Goal: Information Seeking & Learning: Find specific fact

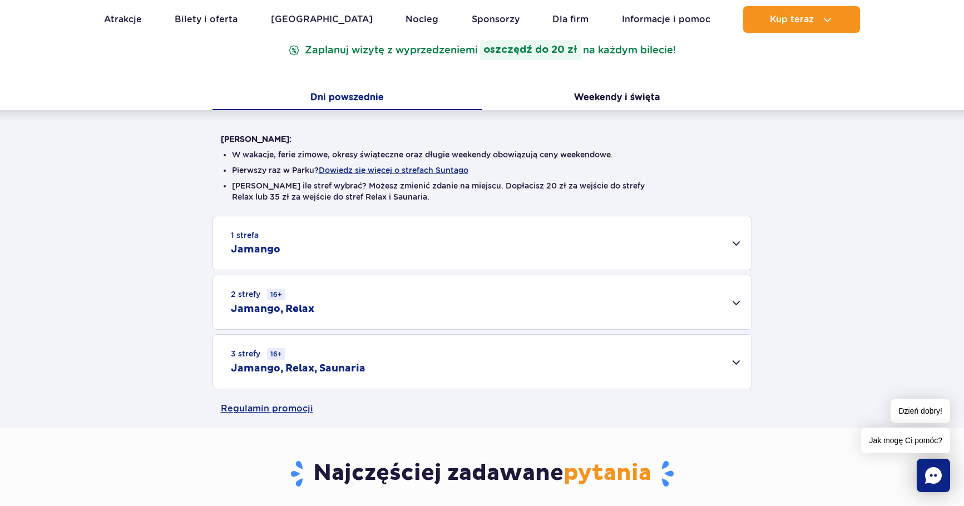
scroll to position [222, 0]
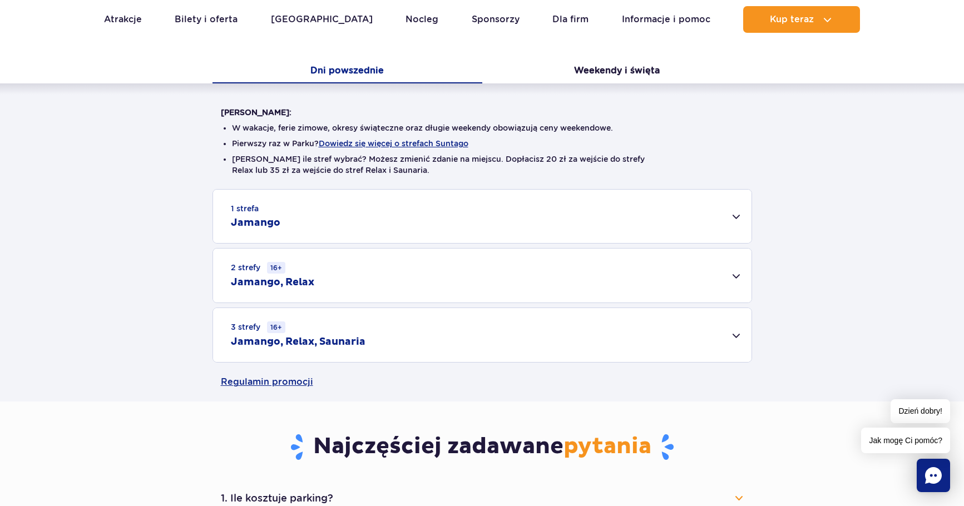
click at [576, 276] on div "2 strefy 16+ Jamango, Relax" at bounding box center [482, 276] width 538 height 54
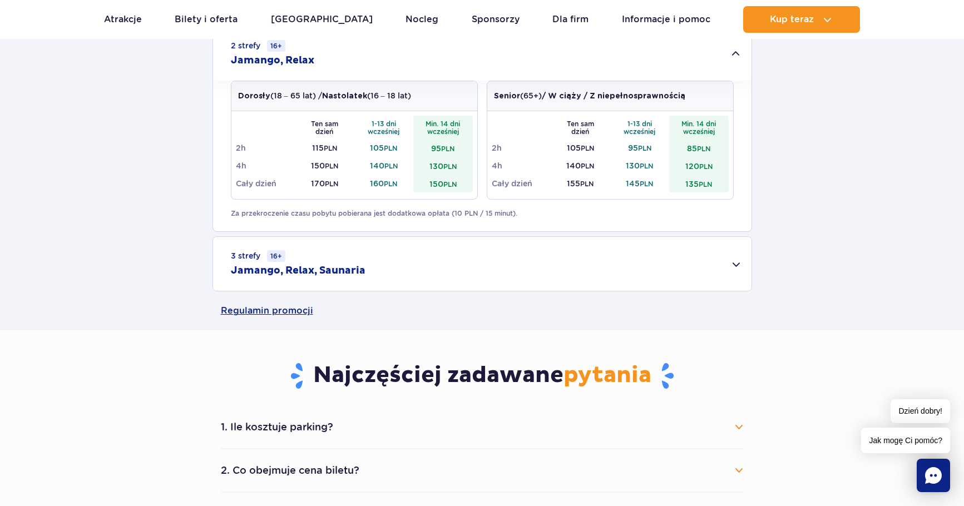
scroll to position [445, 0]
click at [497, 251] on div "3 strefy 16+ Jamango, Relax, Saunaria" at bounding box center [482, 263] width 538 height 54
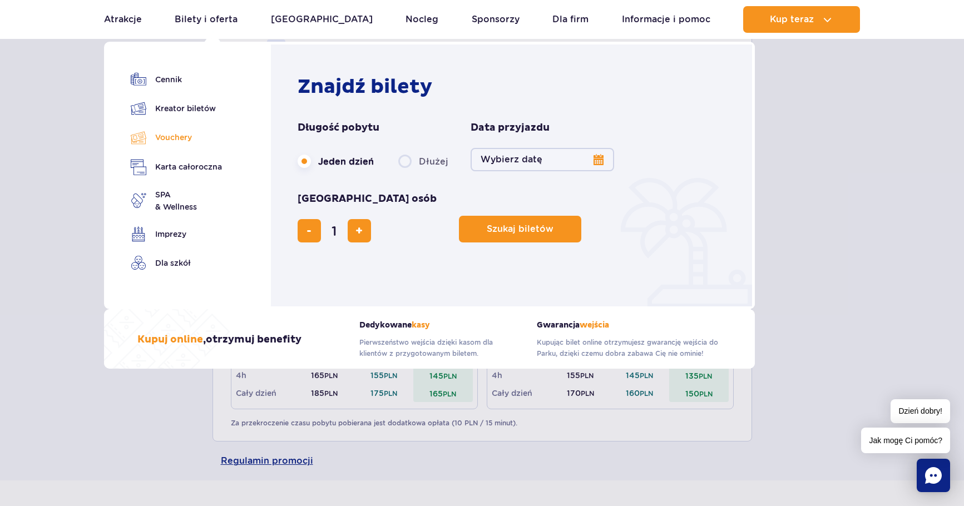
click at [172, 137] on link "Vouchery" at bounding box center [176, 138] width 91 height 16
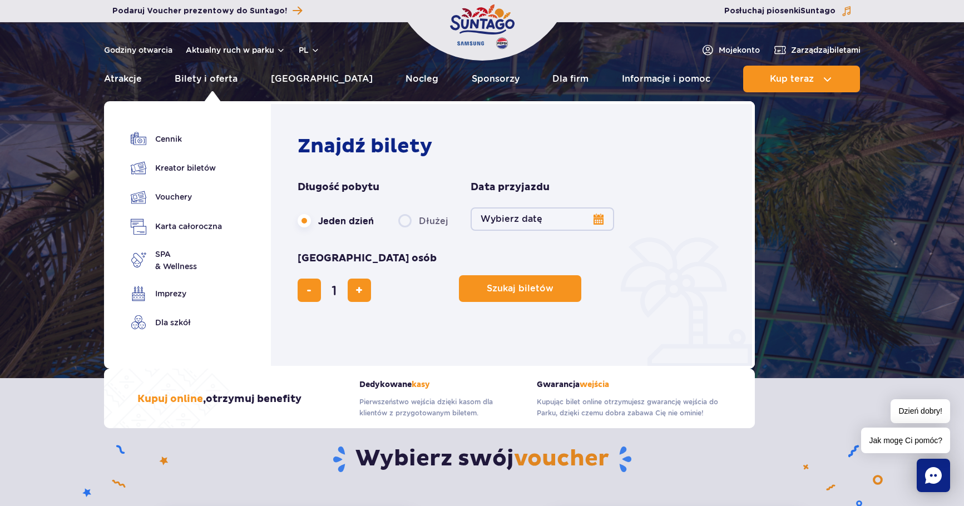
click at [174, 206] on ul "Cennik Kreator biletów Vouchery Karta całoroczna SPA" at bounding box center [176, 237] width 91 height 212
click at [171, 200] on link "Vouchery" at bounding box center [176, 197] width 91 height 16
click at [237, 75] on link "Bilety i oferta" at bounding box center [206, 79] width 63 height 27
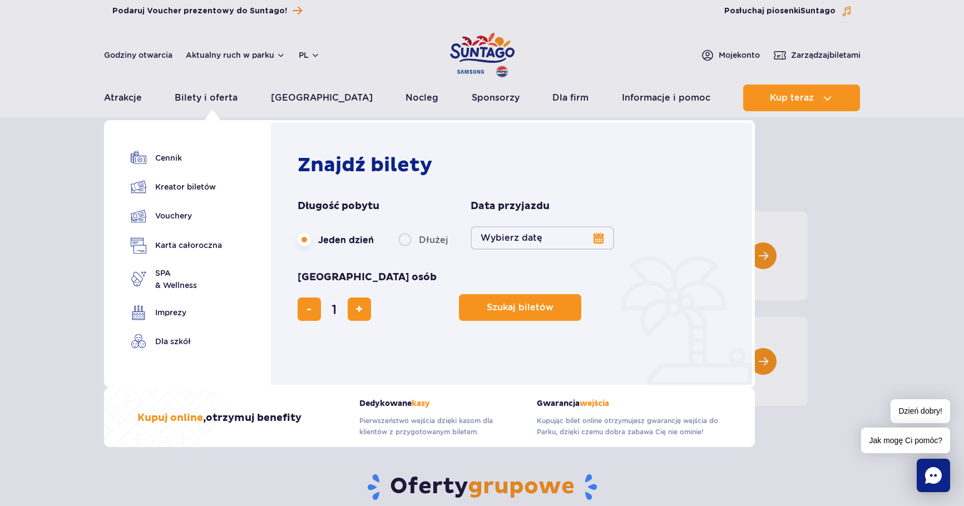
click at [173, 166] on ul "Cennik Kreator biletów Vouchery Karta całoroczna SPA" at bounding box center [176, 256] width 91 height 212
click at [171, 162] on link "Cennik" at bounding box center [176, 158] width 91 height 16
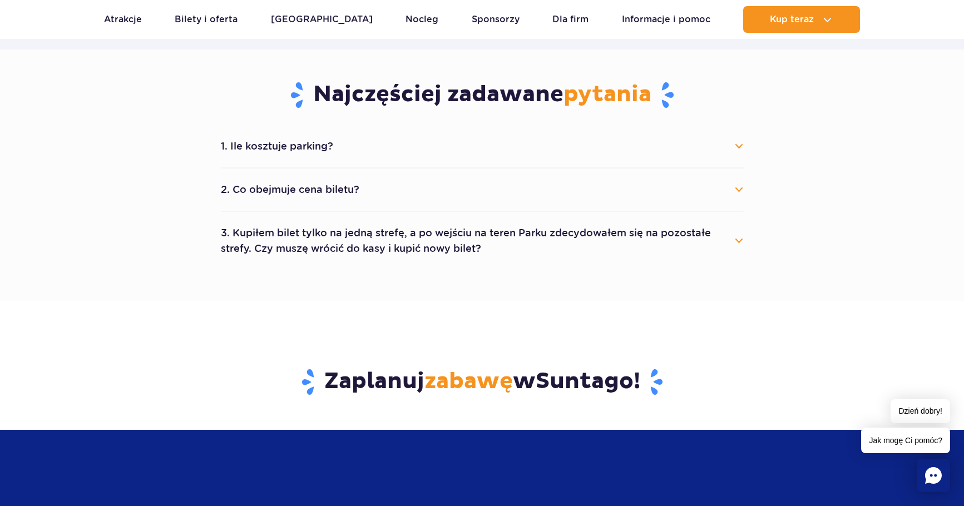
scroll to position [667, 0]
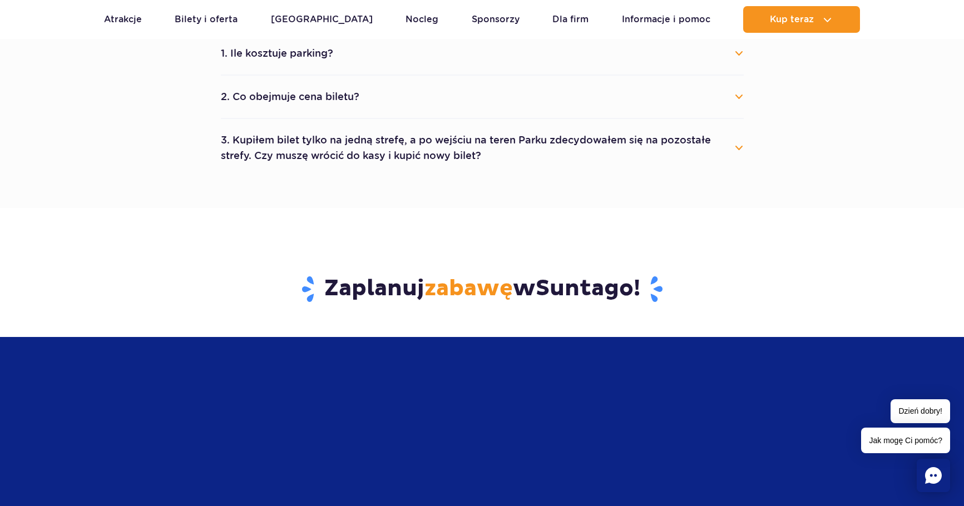
click at [100, 270] on section "Zaplanuj zabawę w Suntago !" at bounding box center [482, 375] width 964 height 335
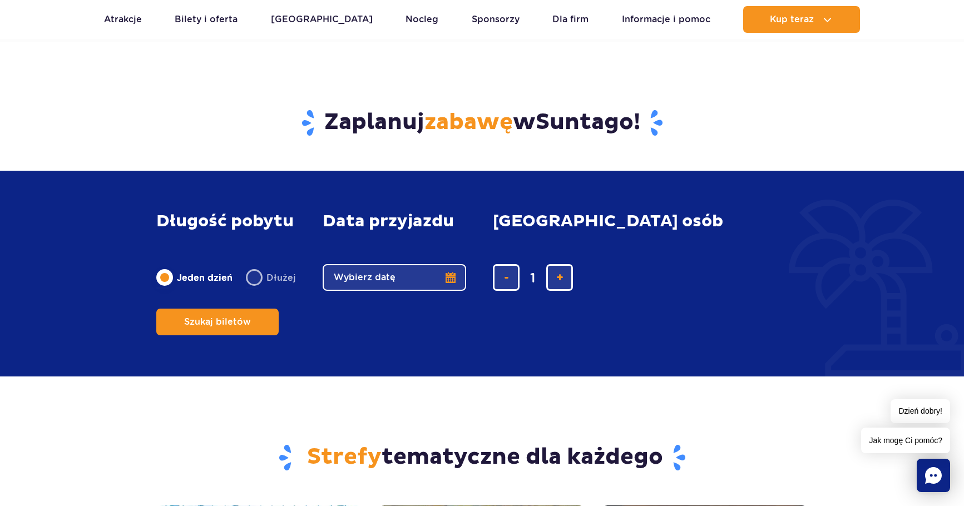
scroll to position [556, 0]
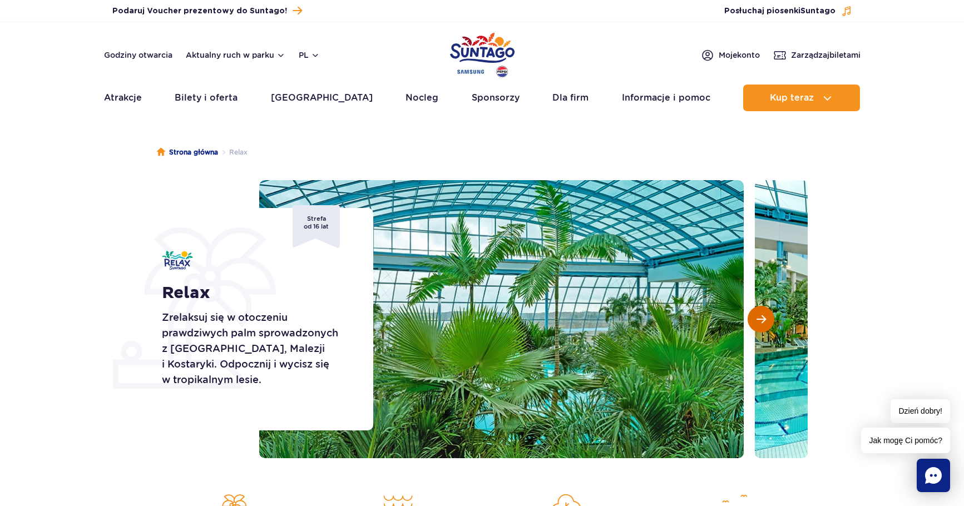
click at [767, 310] on button "Następny slajd" at bounding box center [761, 319] width 27 height 27
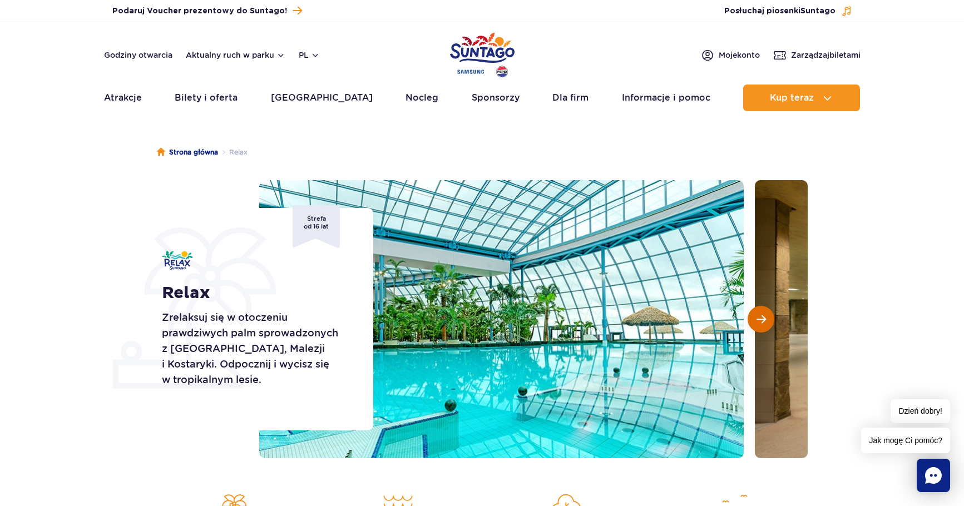
click at [767, 310] on button "Następny slajd" at bounding box center [761, 319] width 27 height 27
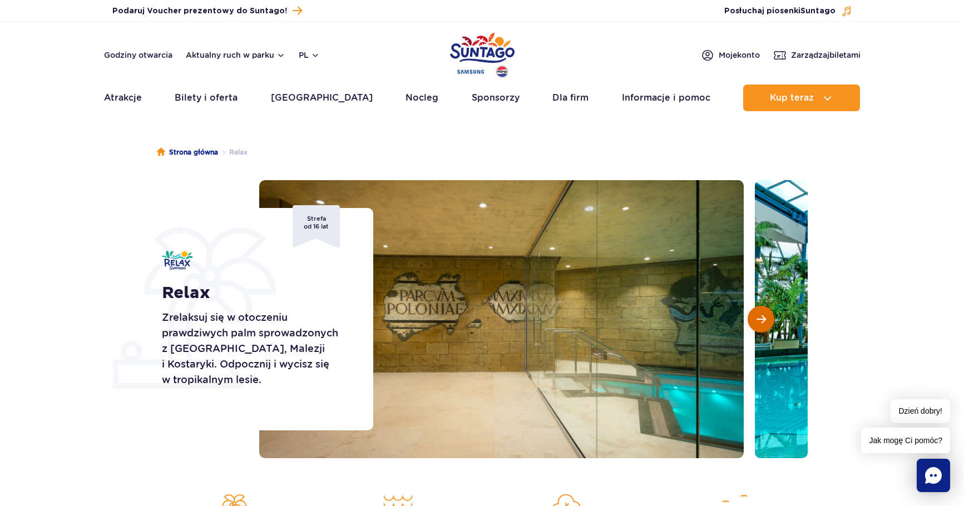
click at [767, 310] on button "Następny slajd" at bounding box center [761, 319] width 27 height 27
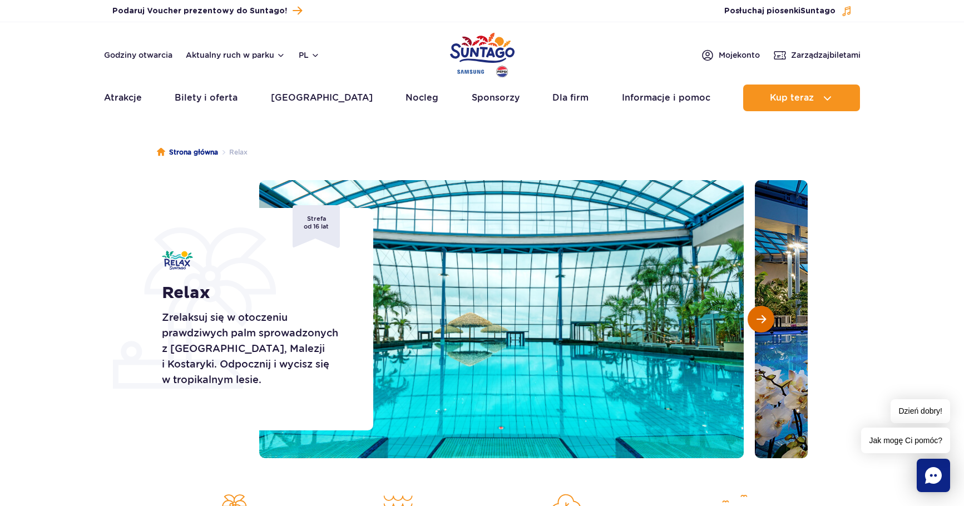
click at [767, 310] on button "Następny slajd" at bounding box center [761, 319] width 27 height 27
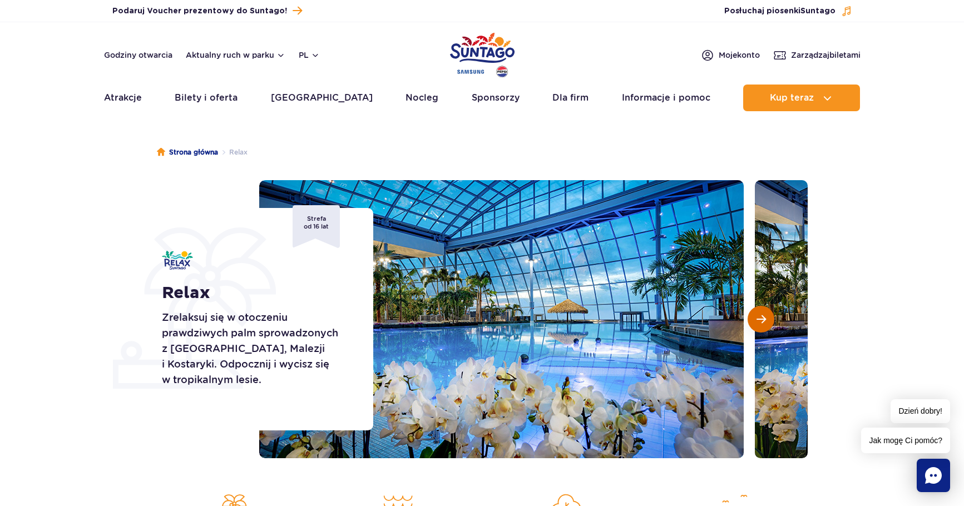
click at [767, 310] on button "Następny slajd" at bounding box center [761, 319] width 27 height 27
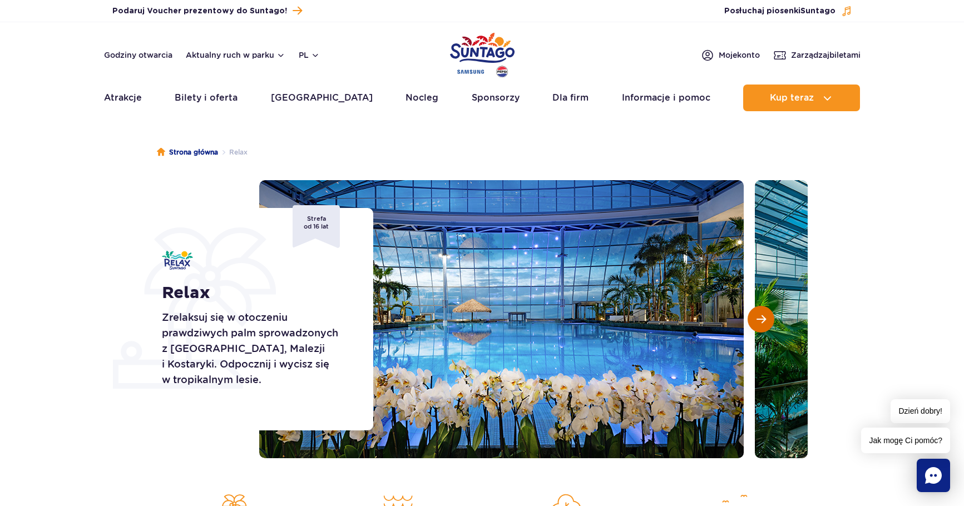
click at [767, 310] on button "Następny slajd" at bounding box center [761, 319] width 27 height 27
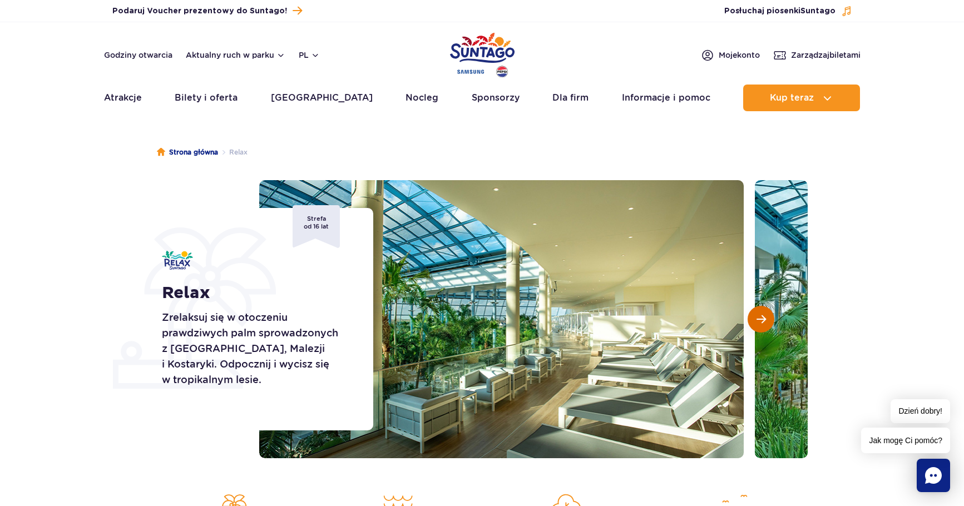
click at [767, 310] on button "Następny slajd" at bounding box center [761, 319] width 27 height 27
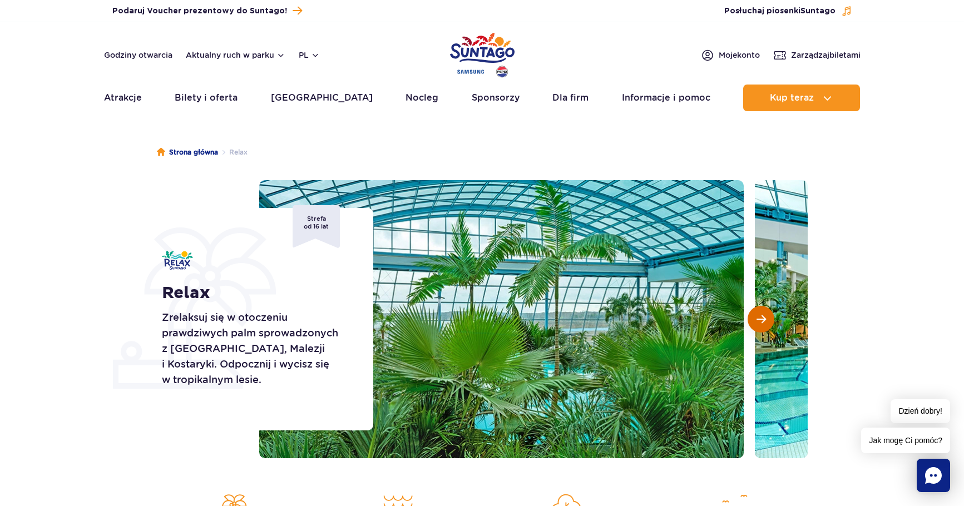
click at [767, 310] on button "Następny slajd" at bounding box center [761, 319] width 27 height 27
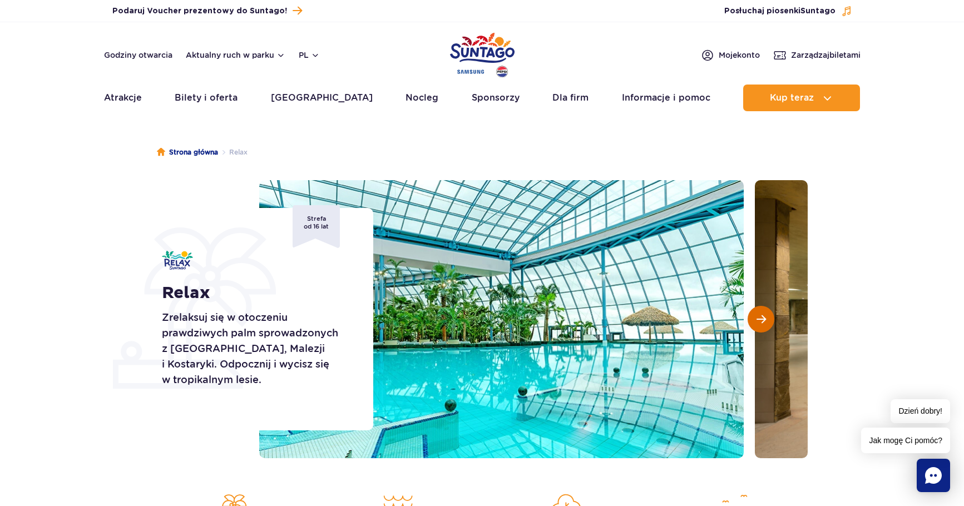
click at [767, 310] on button "Następny slajd" at bounding box center [761, 319] width 27 height 27
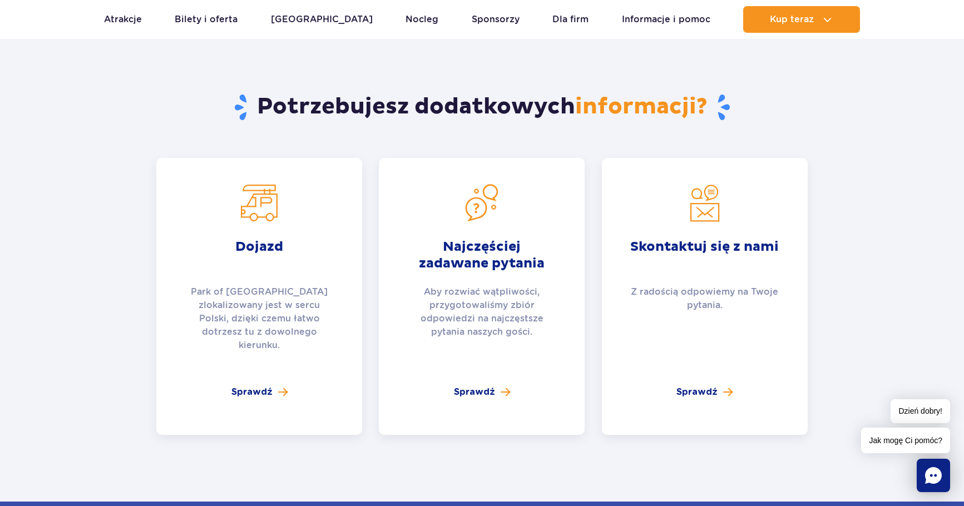
scroll to position [2225, 0]
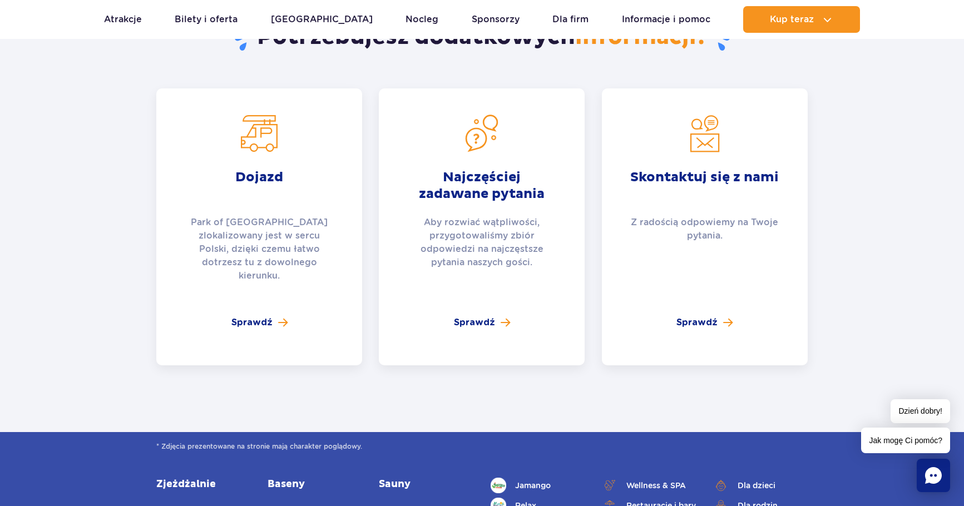
click at [62, 202] on section "Potrzebujesz dodatkowych informacji? Dojazd Park of Poland zlokalizowany jest w…" at bounding box center [482, 163] width 964 height 404
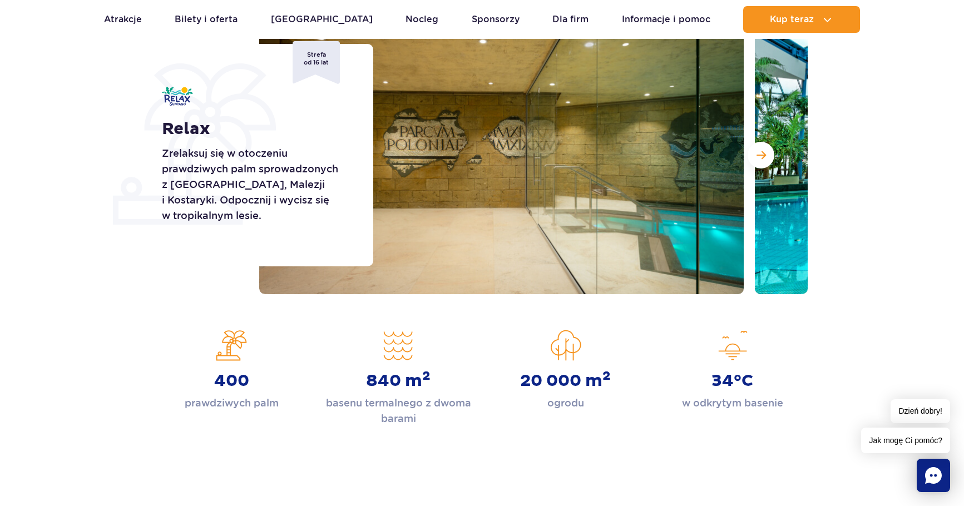
scroll to position [0, 0]
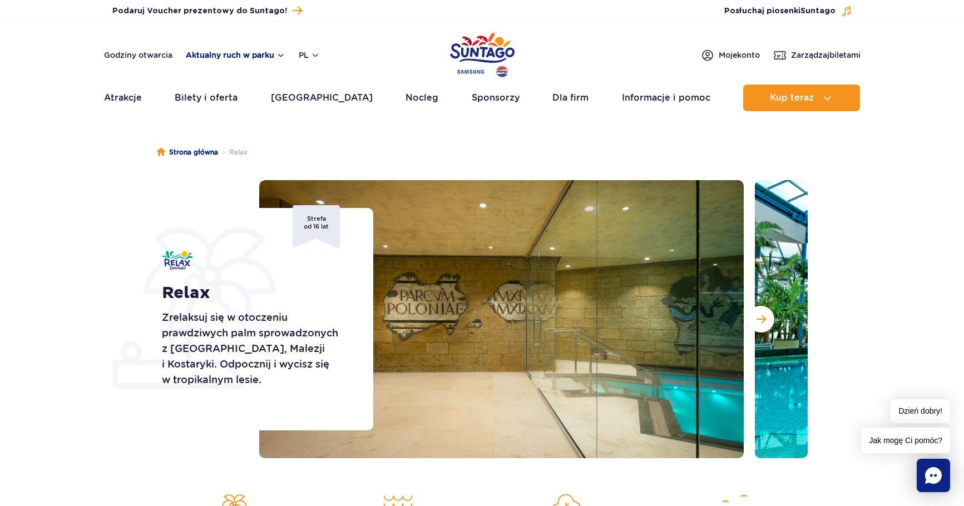
click at [241, 58] on button "Aktualny ruch w parku" at bounding box center [236, 55] width 100 height 9
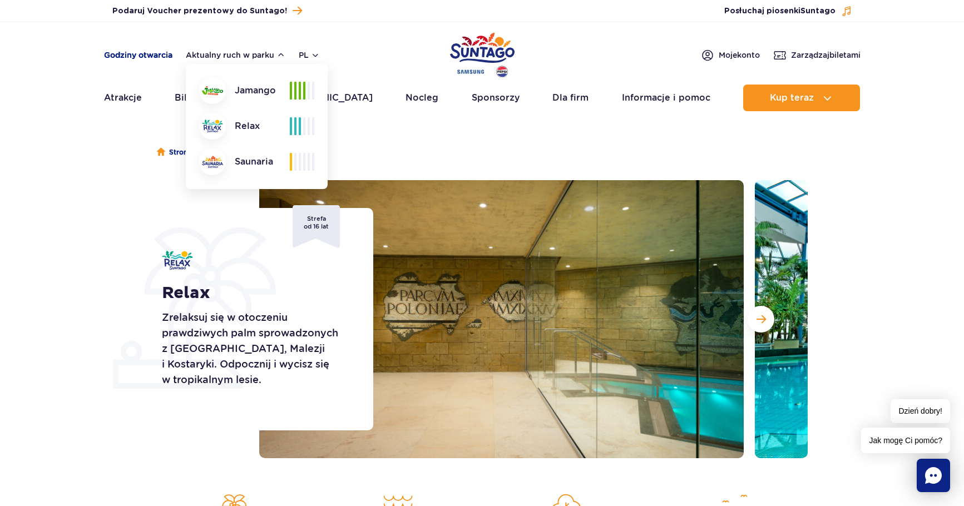
click at [155, 55] on link "Godziny otwarcia" at bounding box center [138, 55] width 68 height 11
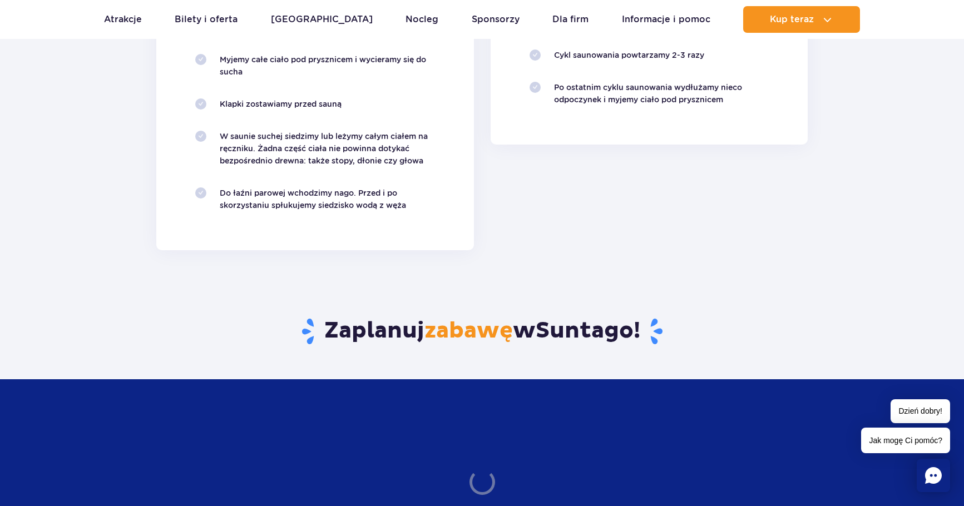
scroll to position [1557, 0]
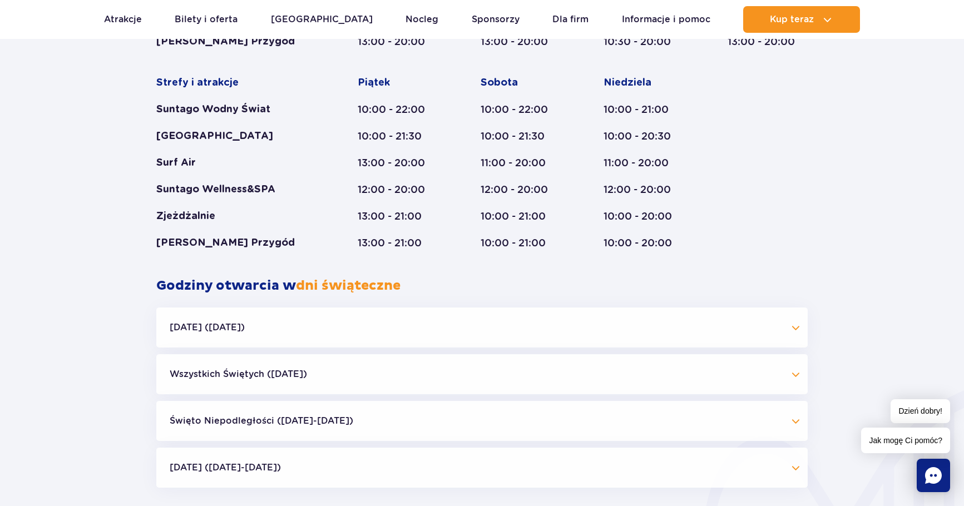
scroll to position [794, 0]
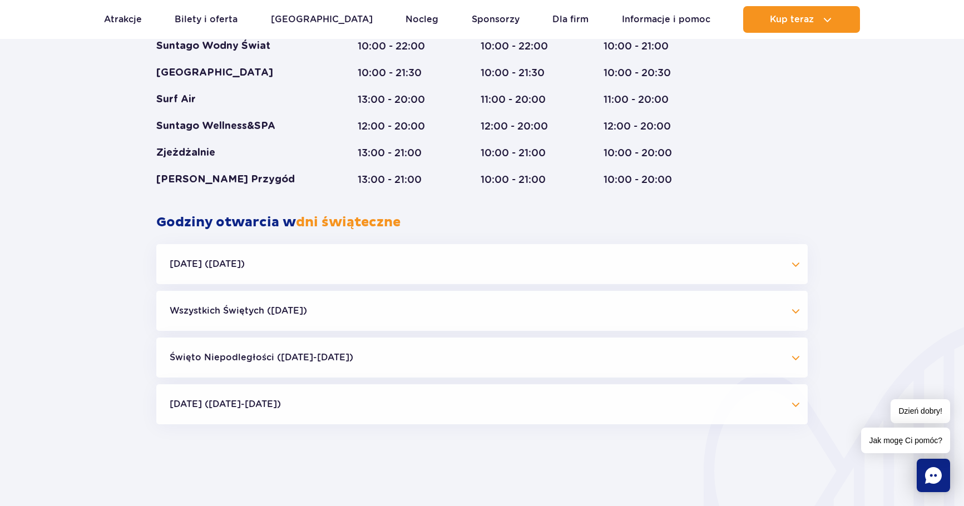
click at [566, 303] on button "Wszystkich Świętych ([DATE])" at bounding box center [481, 311] width 651 height 40
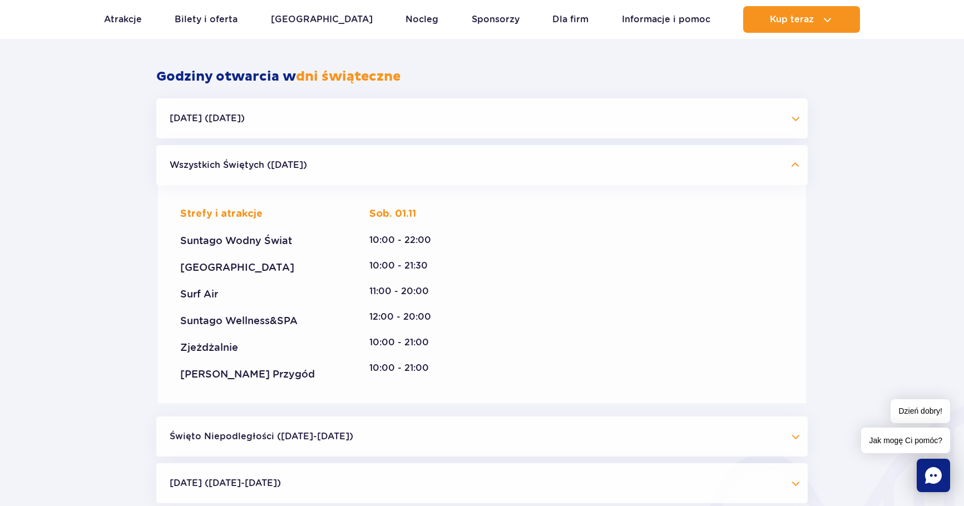
scroll to position [1183, 0]
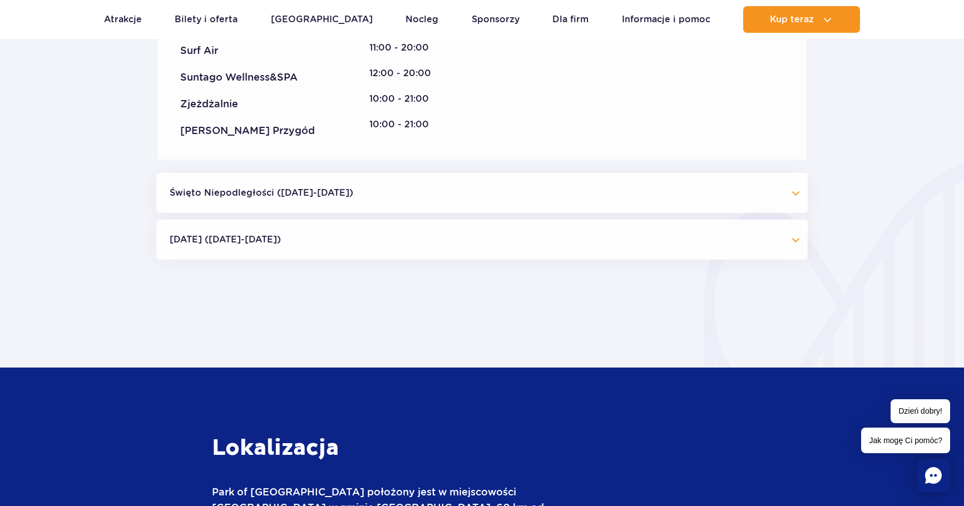
click at [418, 198] on button "Święto Niepodległości ([DATE]-[DATE])" at bounding box center [481, 193] width 651 height 40
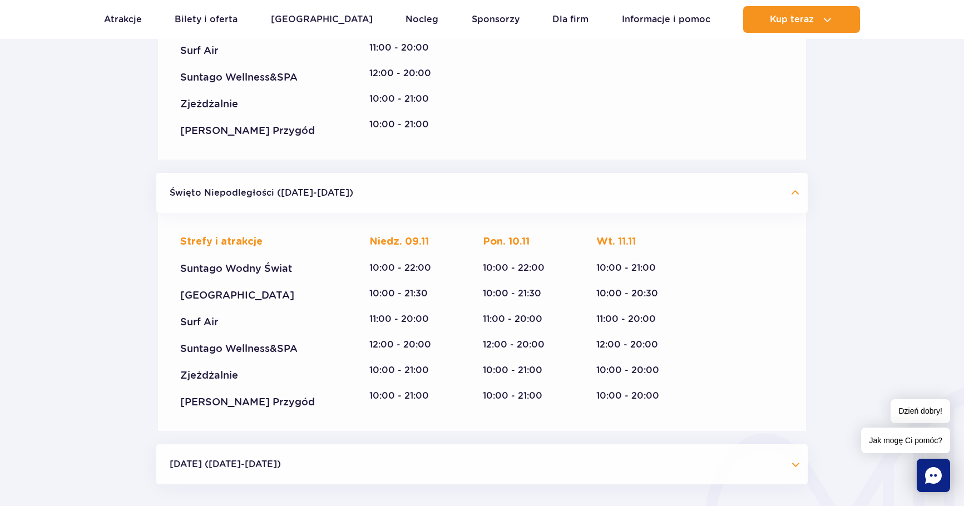
click at [418, 198] on button "Święto Niepodległości ([DATE]-[DATE])" at bounding box center [481, 193] width 651 height 40
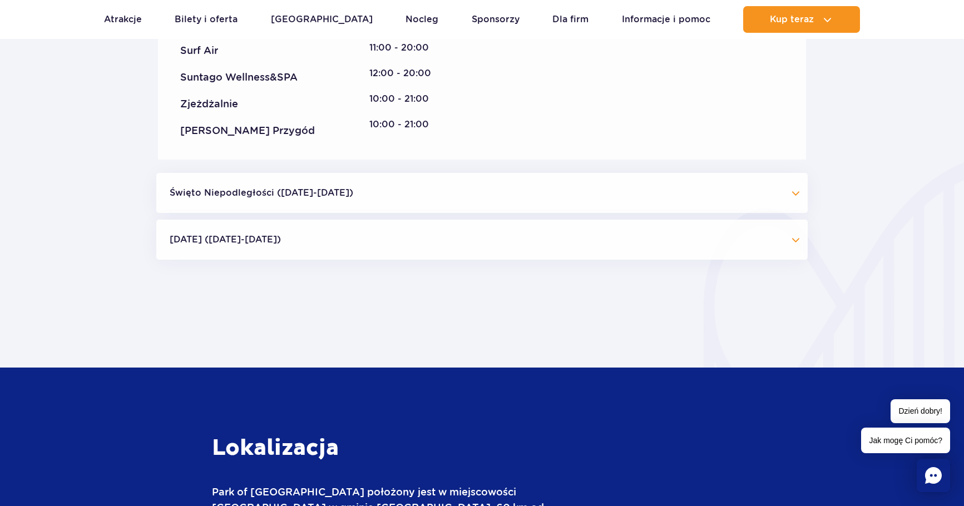
click at [407, 244] on button "[DATE] ([DATE]-[DATE])" at bounding box center [481, 240] width 651 height 40
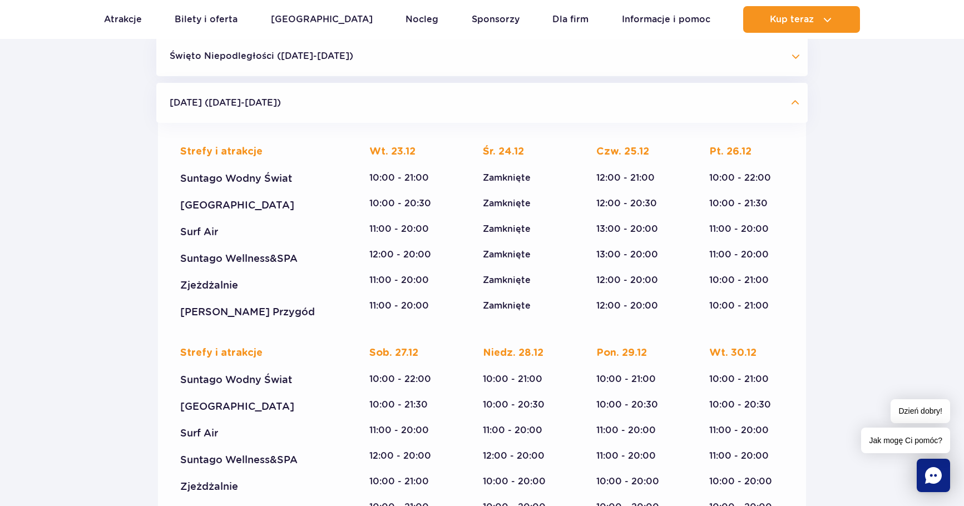
scroll to position [1239, 0]
